Goal: Check status: Check status

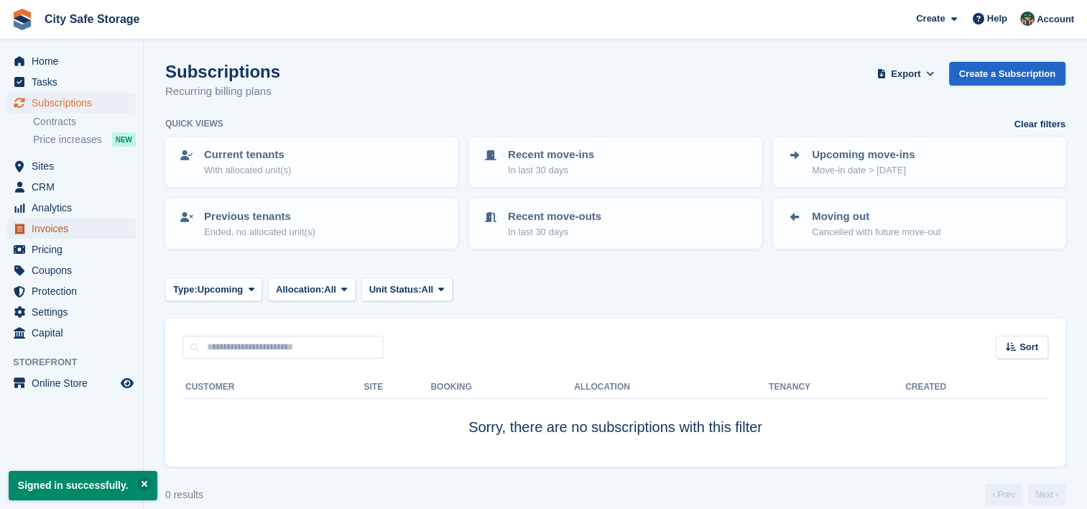
click at [73, 234] on span "Invoices" at bounding box center [75, 228] width 86 height 20
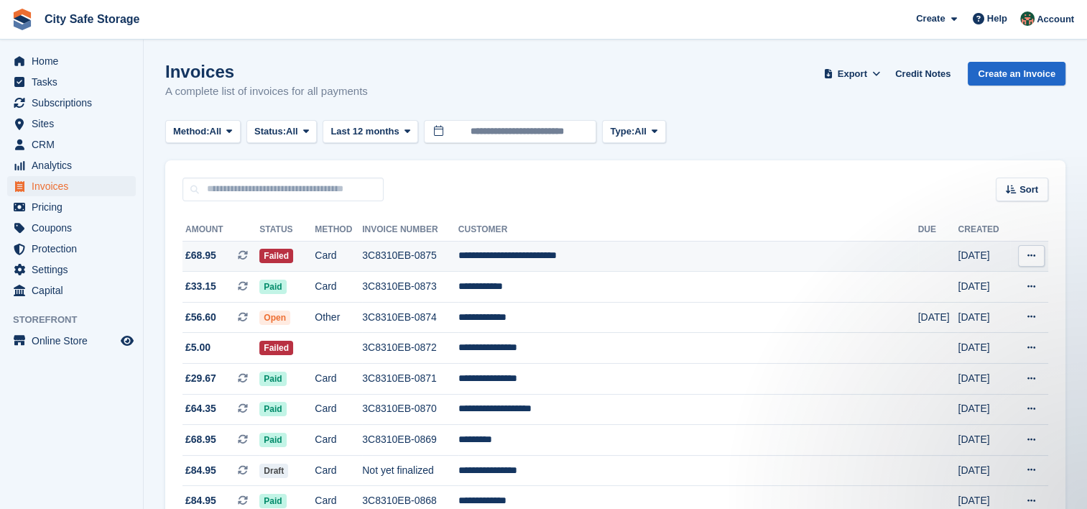
click at [458, 252] on td "3C8310EB-0875" at bounding box center [410, 256] width 96 height 31
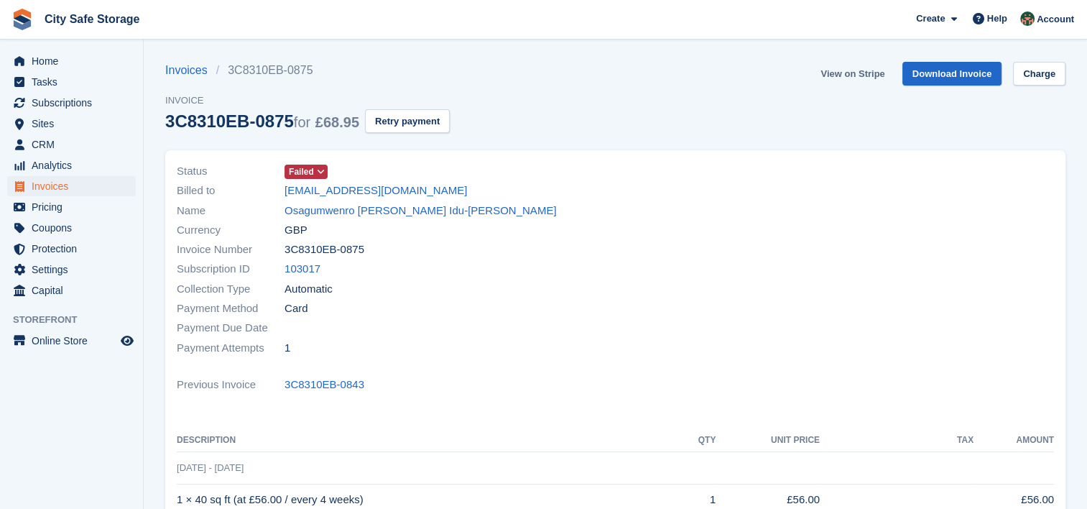
click at [874, 76] on link "View on Stripe" at bounding box center [852, 74] width 75 height 24
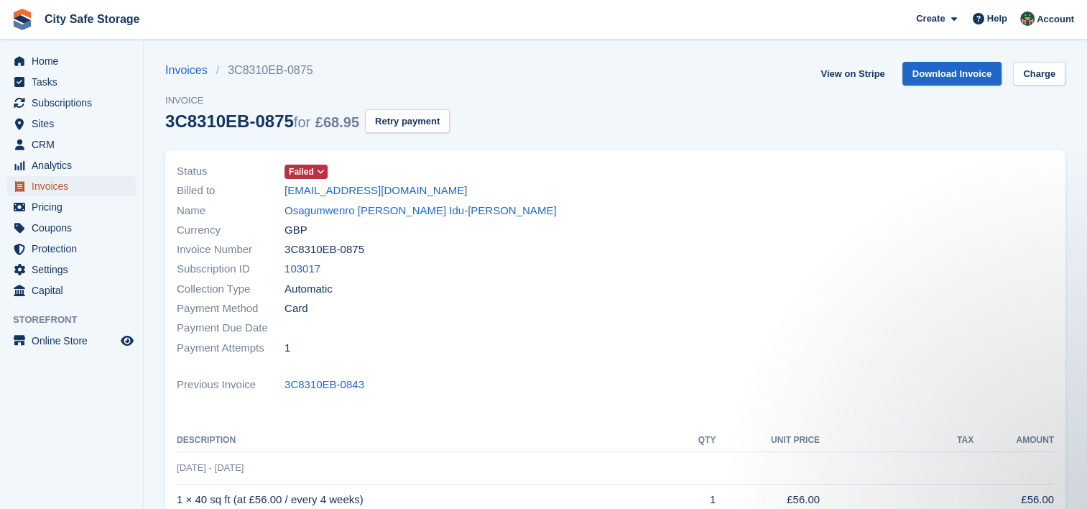
click at [66, 187] on span "Invoices" at bounding box center [75, 186] width 86 height 20
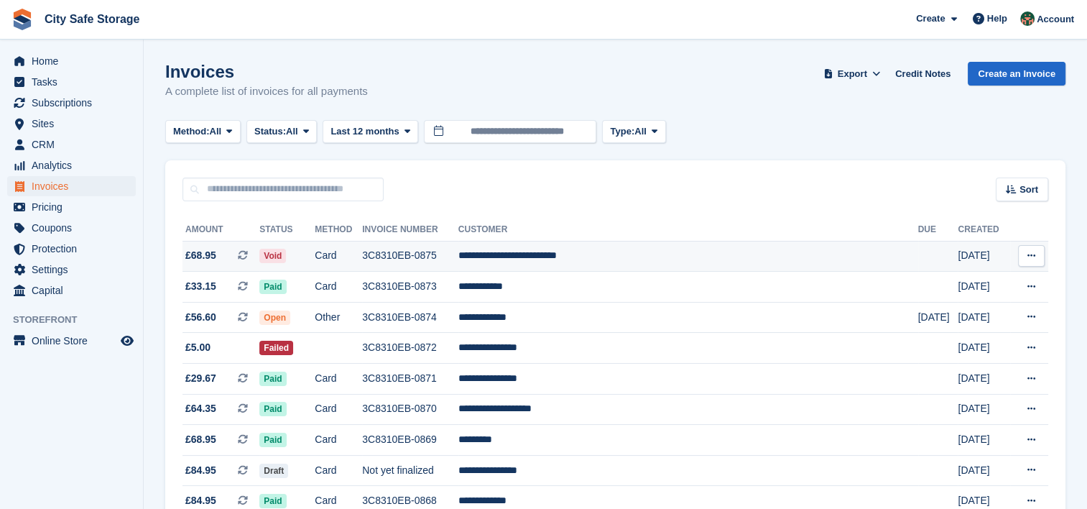
click at [1028, 253] on icon at bounding box center [1031, 255] width 8 height 9
